Goal: Find specific page/section: Find specific page/section

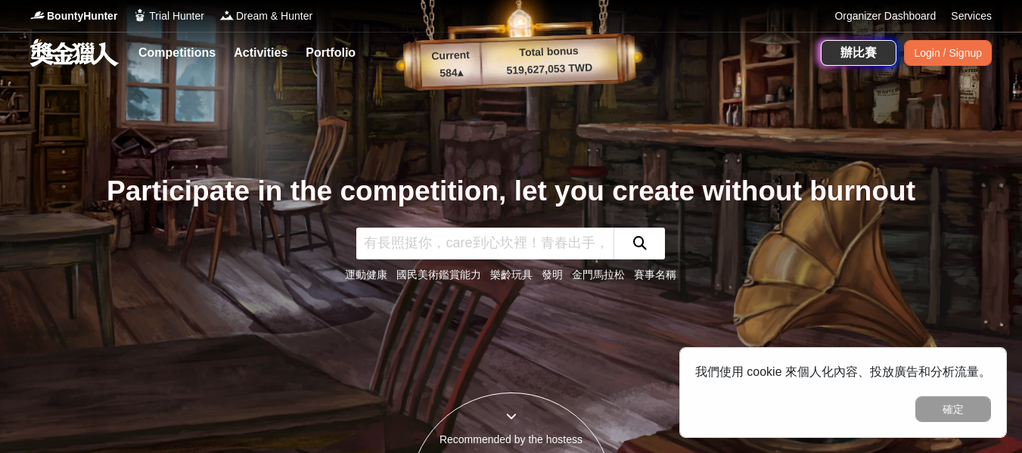
click at [502, 241] on input "text" at bounding box center [484, 244] width 257 height 32
click at [499, 241] on input "text" at bounding box center [484, 244] width 257 height 32
type input "tiny house 2025"
click button "submit" at bounding box center [639, 244] width 51 height 32
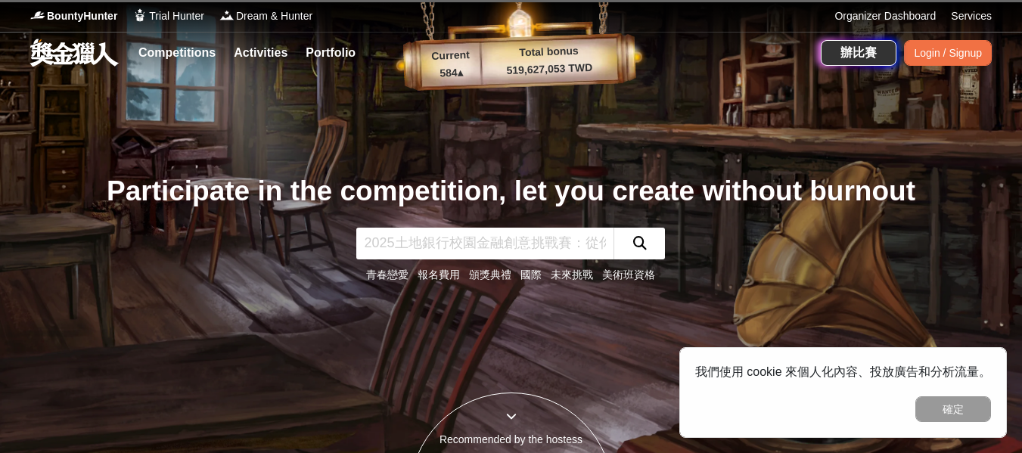
click at [431, 240] on input "text" at bounding box center [484, 244] width 257 height 32
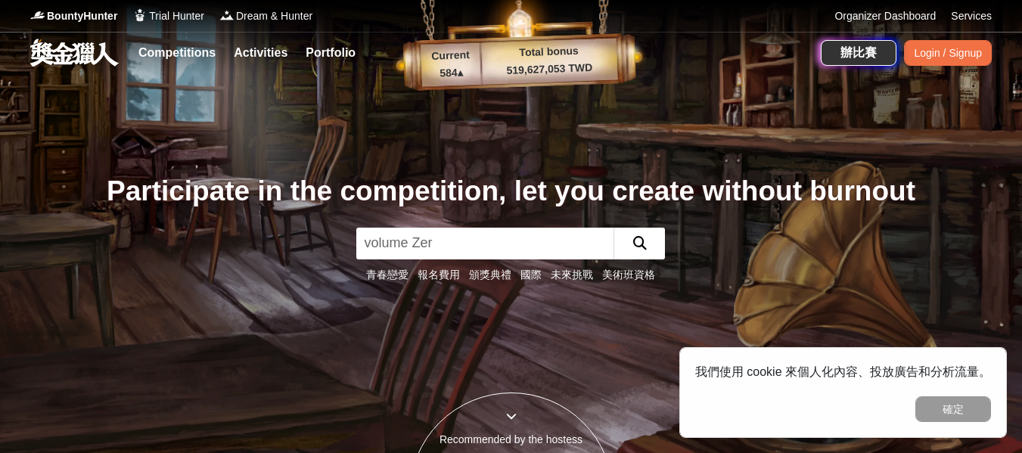
type input "volume Zero"
click button "submit" at bounding box center [639, 244] width 51 height 32
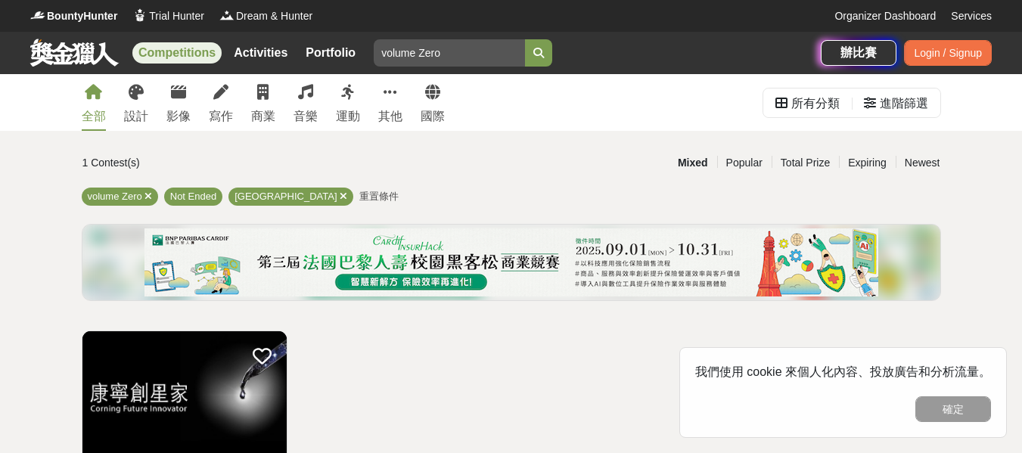
click at [169, 54] on link "Competitions" at bounding box center [176, 52] width 89 height 21
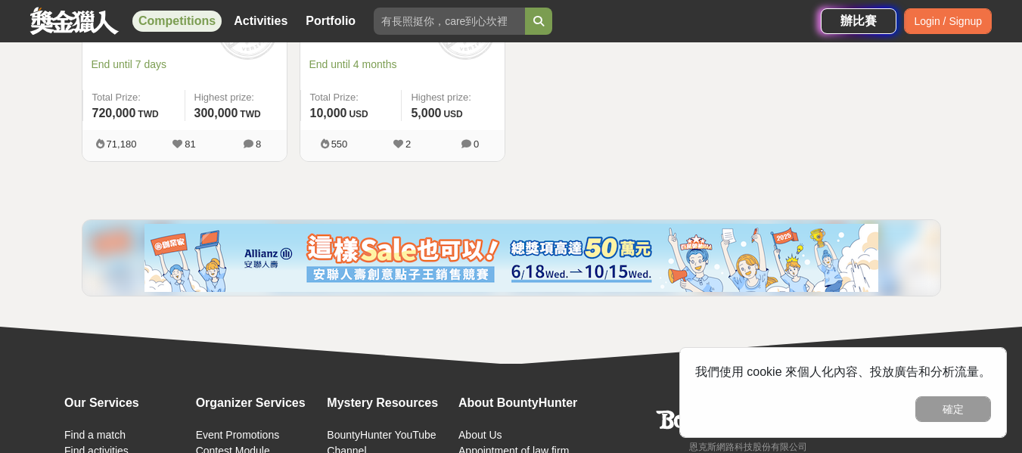
scroll to position [530, 0]
